Goal: Task Accomplishment & Management: Manage account settings

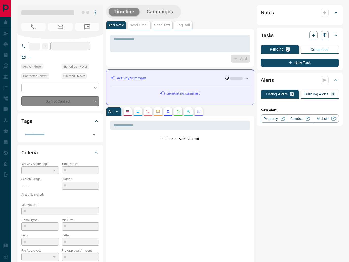
type input "**"
type input "**********"
type input "*"
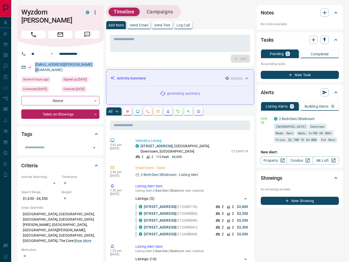
drag, startPoint x: 93, startPoint y: 64, endPoint x: 34, endPoint y: 66, distance: 58.1
click at [34, 66] on div "wyzdom.mccalla.rodol@gmail.com" at bounding box center [60, 67] width 78 height 14
copy link "wyzdom.mccalla.rodol@gmail.com"
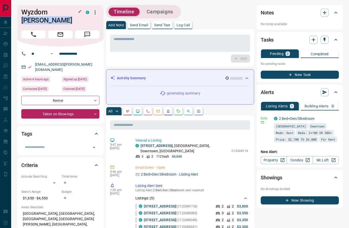
drag, startPoint x: 50, startPoint y: 11, endPoint x: 44, endPoint y: 23, distance: 12.5
click at [44, 23] on h1 "Wyzdom McCalla-Rodol" at bounding box center [49, 16] width 57 height 16
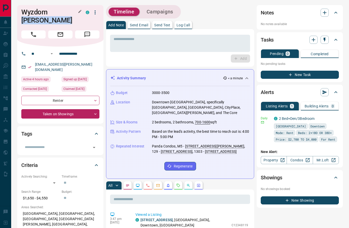
copy h1 "McCalla-Rodol"
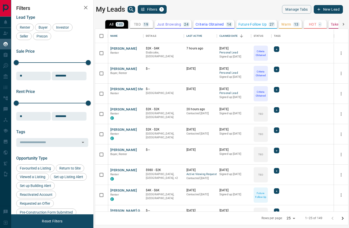
scroll to position [203, 253]
click at [118, 148] on button "[PERSON_NAME]" at bounding box center [123, 150] width 27 height 5
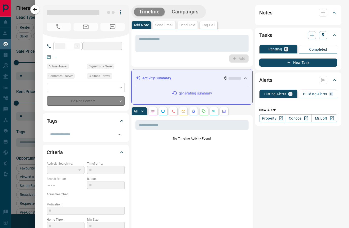
type input "***"
type input "**********"
type input "*"
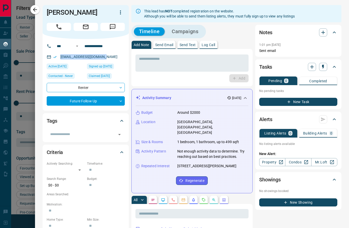
drag, startPoint x: 107, startPoint y: 57, endPoint x: 60, endPoint y: 58, distance: 46.9
click at [60, 58] on div "[EMAIL_ADDRESS][DOMAIN_NAME]" at bounding box center [86, 57] width 78 height 8
copy link "[EMAIL_ADDRESS][DOMAIN_NAME]"
click at [303, 159] on link "Condos" at bounding box center [298, 162] width 26 height 8
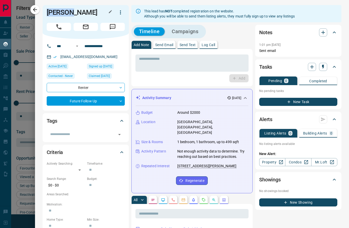
drag, startPoint x: 48, startPoint y: 11, endPoint x: 58, endPoint y: 17, distance: 11.6
click at [58, 17] on div "[PERSON_NAME]" at bounding box center [86, 22] width 86 height 34
drag, startPoint x: 47, startPoint y: 17, endPoint x: 58, endPoint y: 19, distance: 11.0
click at [58, 19] on div "[PERSON_NAME]" at bounding box center [86, 22] width 86 height 34
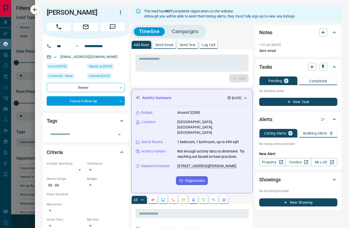
drag, startPoint x: 58, startPoint y: 18, endPoint x: 48, endPoint y: 18, distance: 10.7
click at [48, 18] on div "[PERSON_NAME]" at bounding box center [86, 22] width 86 height 34
click at [119, 18] on div "[PERSON_NAME]" at bounding box center [86, 22] width 86 height 34
click at [122, 18] on div "[PERSON_NAME]" at bounding box center [86, 22] width 86 height 34
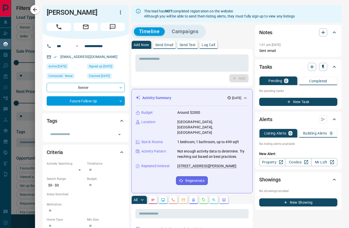
click at [121, 17] on div "[PERSON_NAME]" at bounding box center [86, 22] width 86 height 34
click at [119, 16] on button "button" at bounding box center [120, 12] width 9 height 9
click at [120, 17] on ul "Reassign Lead Reallocate Mark as Realtor" at bounding box center [110, 30] width 30 height 27
drag, startPoint x: 57, startPoint y: 17, endPoint x: 41, endPoint y: 17, distance: 16.7
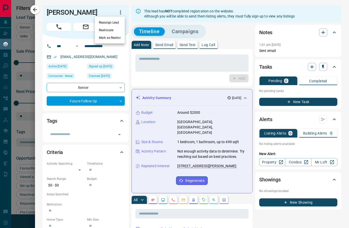
click at [40, 17] on div at bounding box center [174, 114] width 349 height 228
click at [56, 18] on div "[PERSON_NAME]" at bounding box center [86, 22] width 86 height 34
click at [48, 16] on div "[PERSON_NAME]" at bounding box center [86, 12] width 78 height 9
drag, startPoint x: 47, startPoint y: 17, endPoint x: 60, endPoint y: 20, distance: 13.0
click at [60, 20] on div "[PERSON_NAME]" at bounding box center [86, 22] width 86 height 34
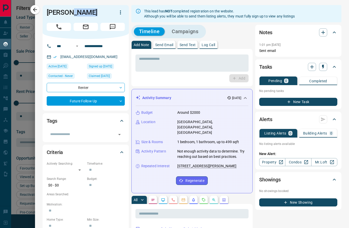
click at [25, 53] on div at bounding box center [174, 114] width 349 height 228
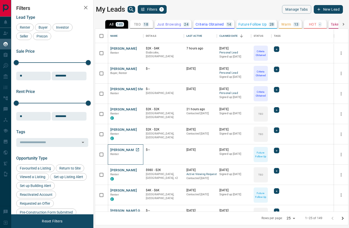
drag, startPoint x: 109, startPoint y: 150, endPoint x: 127, endPoint y: 150, distance: 18.0
click at [127, 150] on div "[PERSON_NAME]" at bounding box center [125, 154] width 35 height 20
click at [137, 150] on icon "Open in New Tab" at bounding box center [137, 150] width 4 height 4
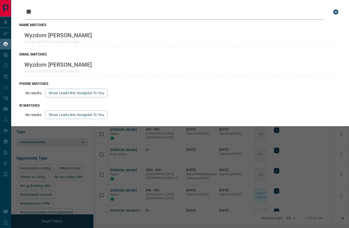
scroll to position [203, 253]
click at [40, 158] on div "Leads Search Bar ** Search for a lead by name, email, phone, or id name matches…" at bounding box center [185, 114] width 349 height 228
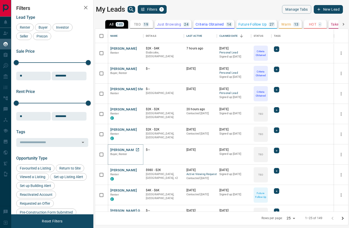
click at [123, 150] on button "[PERSON_NAME]" at bounding box center [123, 150] width 27 height 5
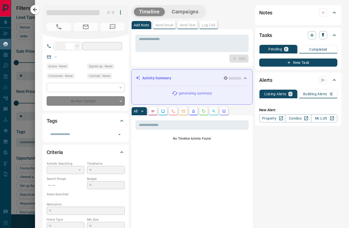
type input "***"
type input "**********"
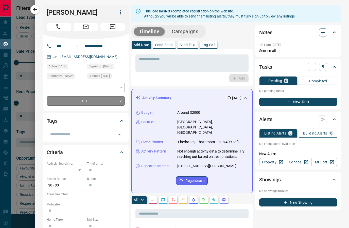
click at [104, 97] on body "Lead Transfers Claim Leads My Leads Tasks Opportunities Deals Campaigns Automat…" at bounding box center [174, 111] width 349 height 222
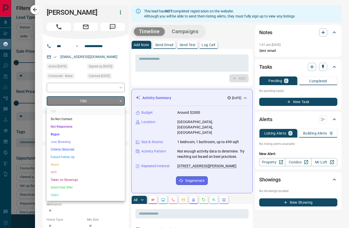
click at [67, 157] on li "Future Follow Up" at bounding box center [86, 157] width 78 height 8
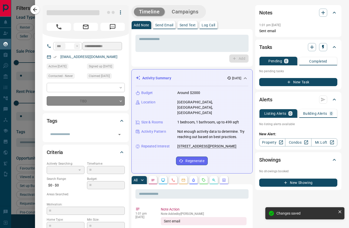
type input "*"
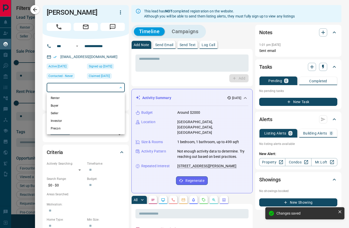
click at [101, 89] on body "Lead Transfers Claim Leads My Leads Tasks Opportunities Deals Campaigns Automat…" at bounding box center [174, 111] width 349 height 222
click at [71, 98] on li "Renter" at bounding box center [86, 98] width 78 height 8
type input "**********"
click at [76, 98] on li "Renter" at bounding box center [86, 98] width 78 height 8
click at [24, 56] on div at bounding box center [174, 114] width 349 height 228
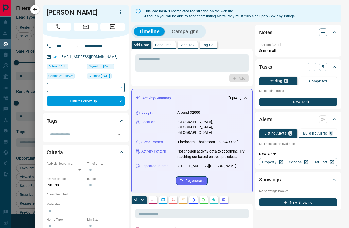
click at [85, 87] on body "Lead Transfers Claim Leads My Leads Tasks Opportunities Deals Campaigns Automat…" at bounding box center [174, 111] width 349 height 222
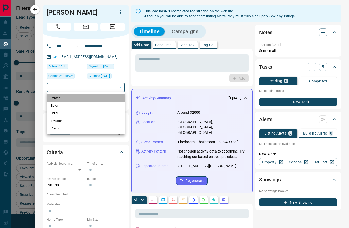
click at [59, 99] on li "Renter" at bounding box center [86, 98] width 78 height 8
type input "**********"
click at [34, 85] on div at bounding box center [174, 114] width 349 height 228
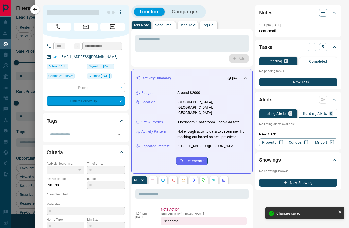
click at [29, 85] on div at bounding box center [174, 114] width 349 height 228
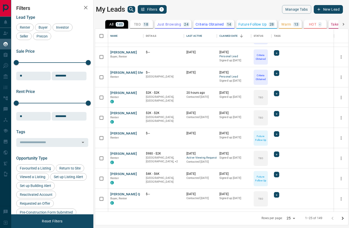
scroll to position [27, 0]
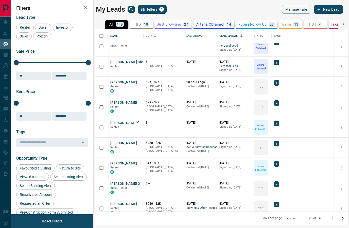
click at [121, 123] on button "[PERSON_NAME]" at bounding box center [123, 123] width 27 height 5
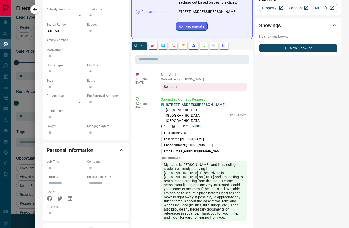
scroll to position [153, 0]
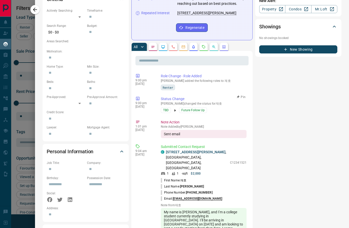
drag, startPoint x: 165, startPoint y: 97, endPoint x: 202, endPoint y: 97, distance: 37.0
click at [202, 97] on div "9:00 pm Aug 17 2025 Role Change - Role Added Nathan Bigec added the following r…" at bounding box center [191, 224] width 113 height 304
click at [191, 150] on link "[STREET_ADDRESS][PERSON_NAME]" at bounding box center [196, 152] width 60 height 4
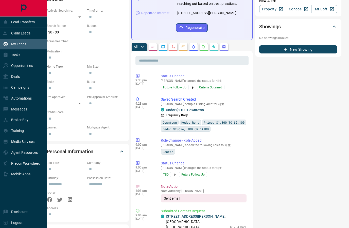
click at [21, 48] on div "My Leads" at bounding box center [14, 44] width 23 height 8
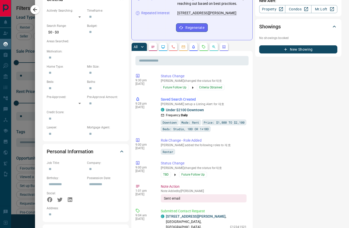
click at [29, 42] on div at bounding box center [174, 114] width 349 height 228
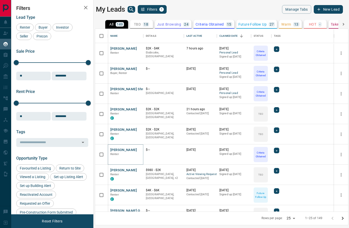
scroll to position [0, 0]
